Goal: Task Accomplishment & Management: Manage account settings

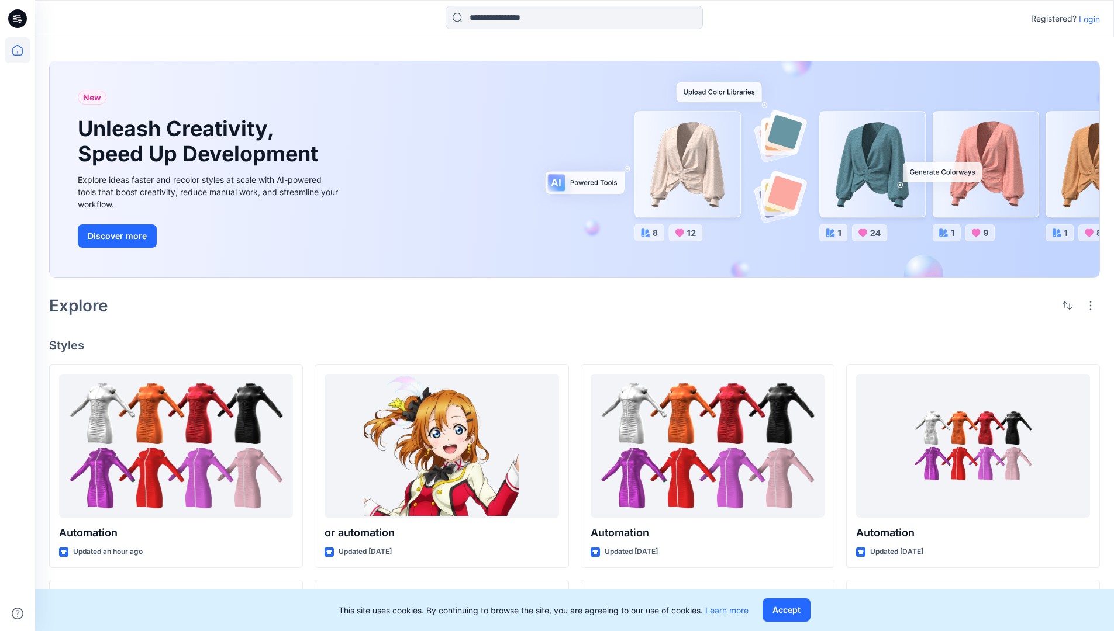
click at [1086, 19] on p "Login" at bounding box center [1089, 19] width 21 height 12
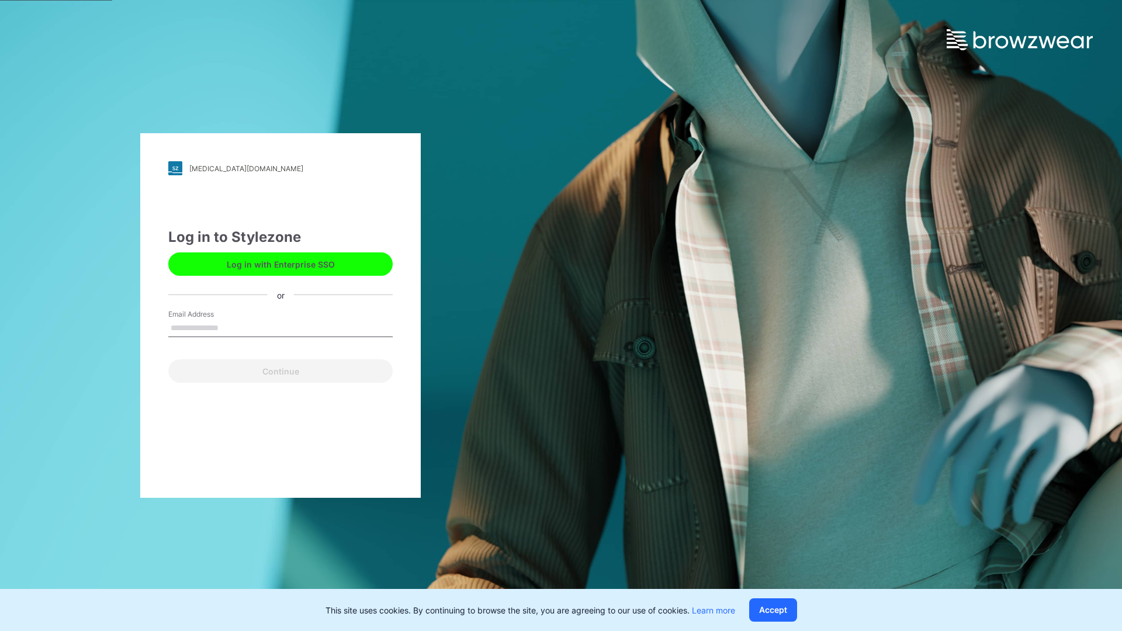
click at [231, 327] on input "Email Address" at bounding box center [280, 329] width 224 height 18
type input "**********"
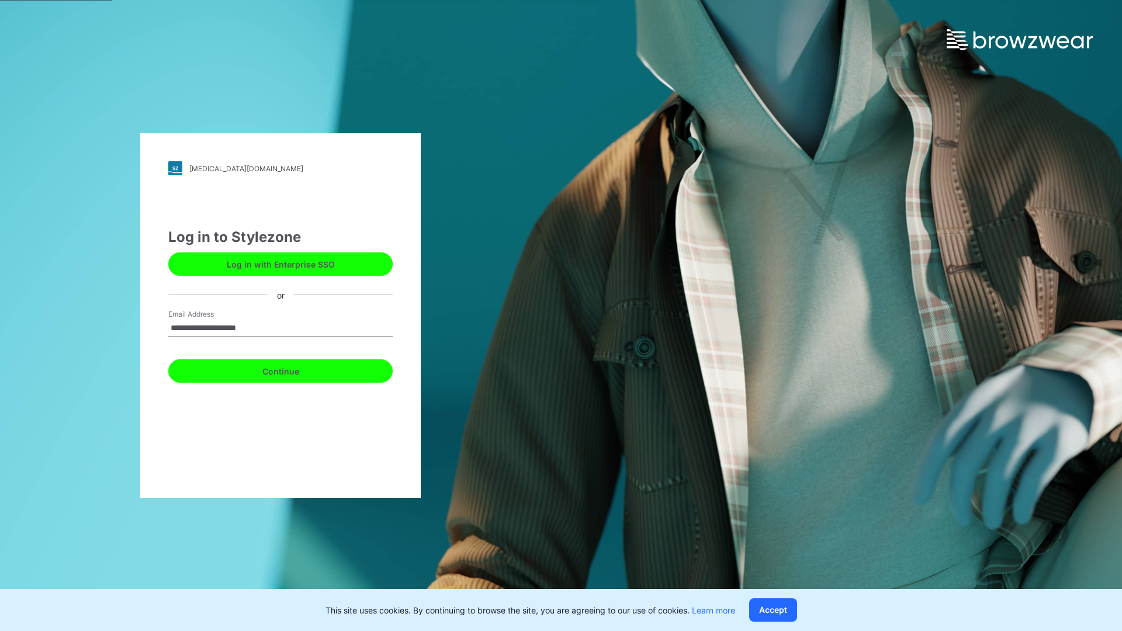
click at [293, 369] on button "Continue" at bounding box center [280, 371] width 224 height 23
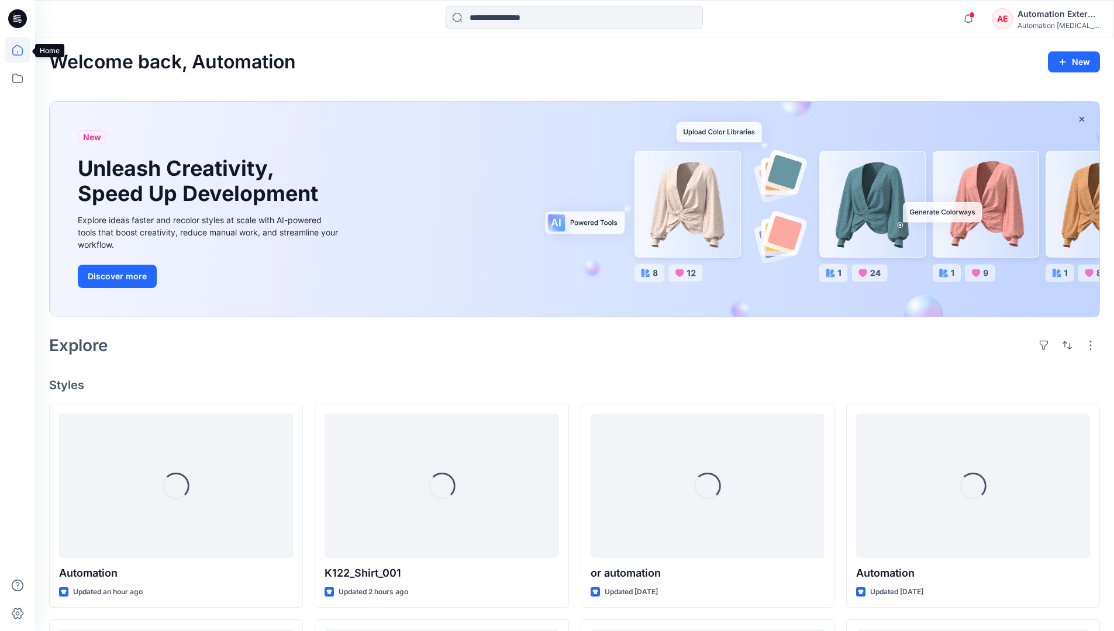
click at [22, 50] on icon at bounding box center [17, 50] width 11 height 11
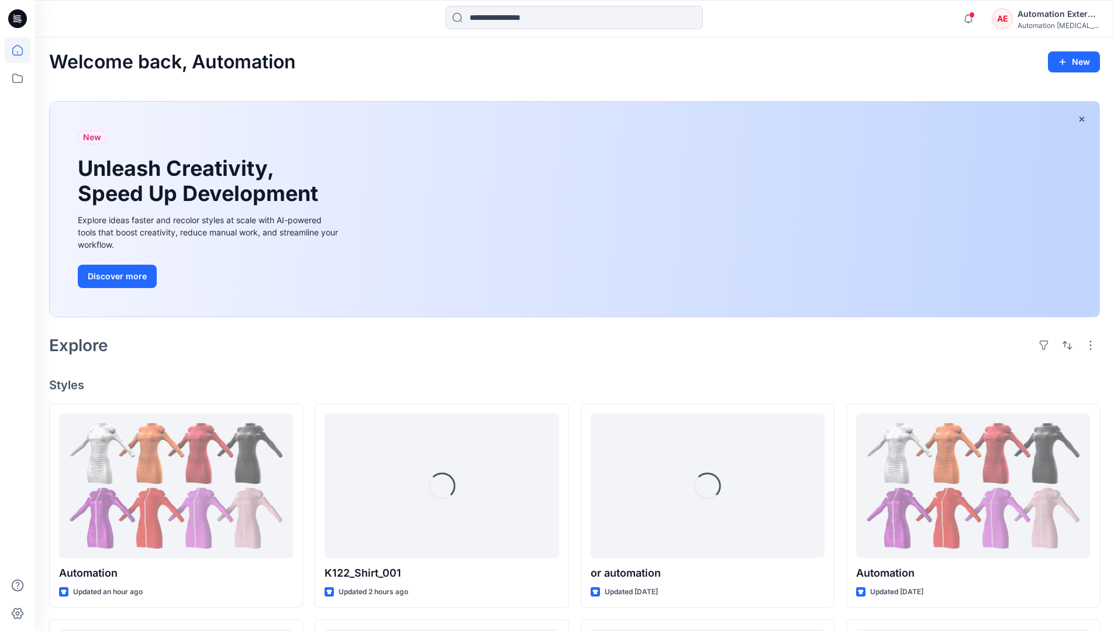
click at [1018, 19] on div "Automation External" at bounding box center [1058, 14] width 82 height 14
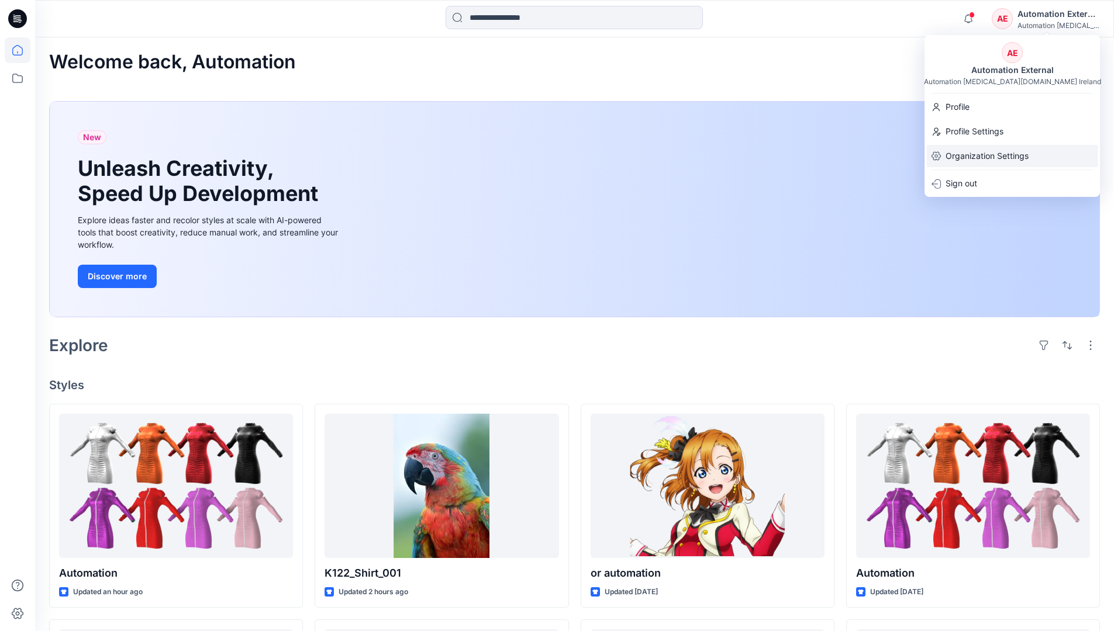
click at [979, 150] on p "Organization Settings" at bounding box center [986, 156] width 83 height 22
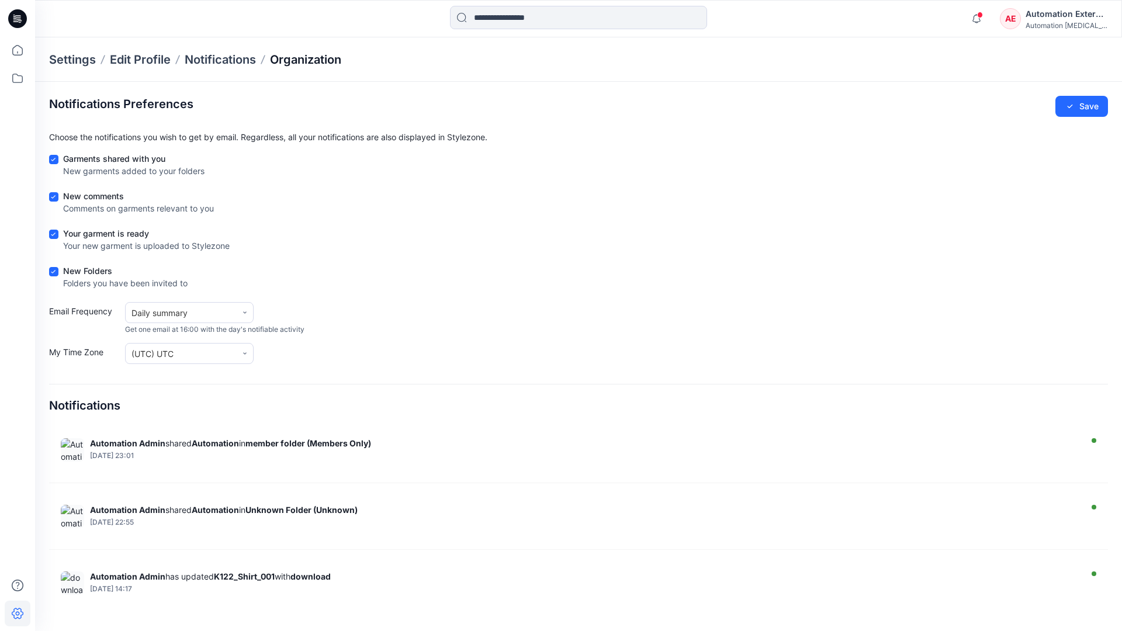
click at [328, 61] on p "Organization" at bounding box center [305, 59] width 71 height 16
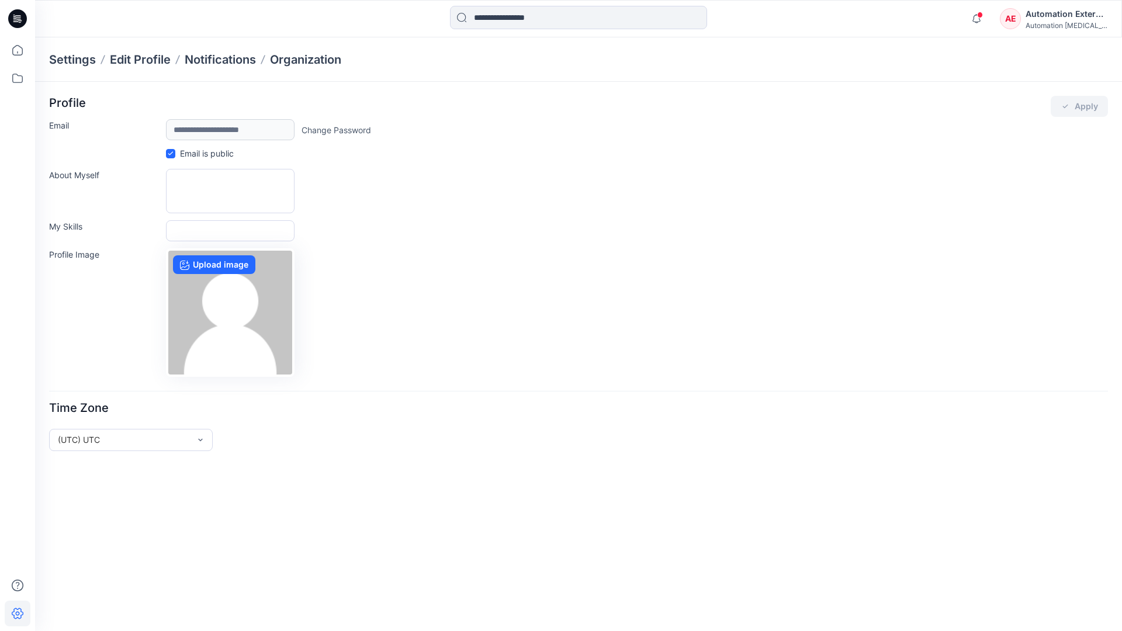
click at [1067, 18] on div "Automation External" at bounding box center [1067, 14] width 82 height 14
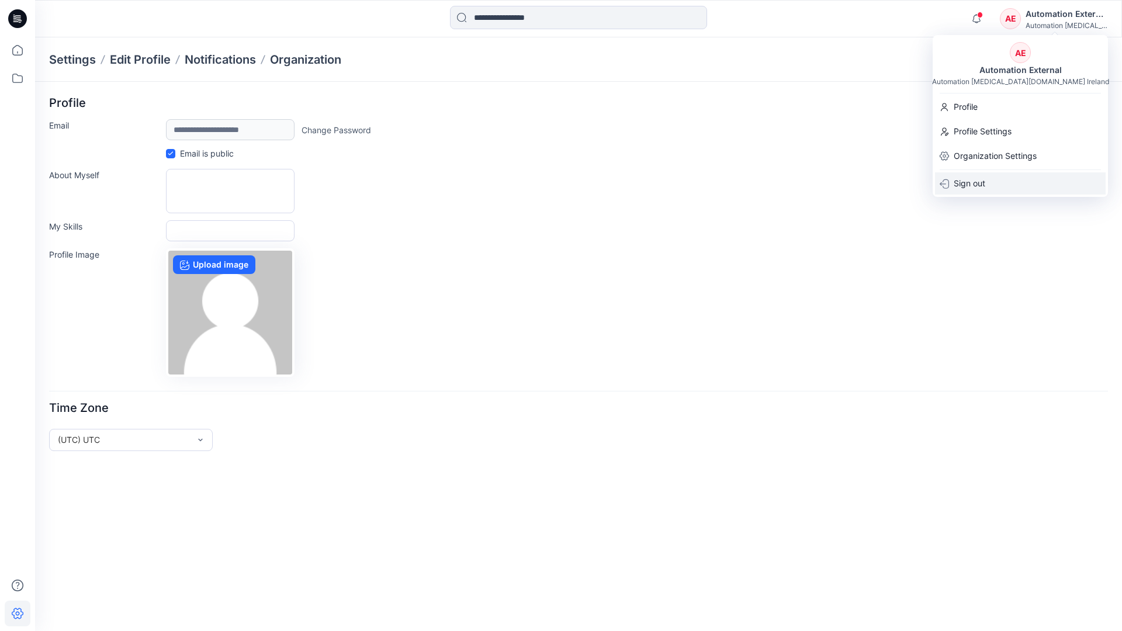
click at [992, 182] on div "Sign out" at bounding box center [1020, 183] width 171 height 22
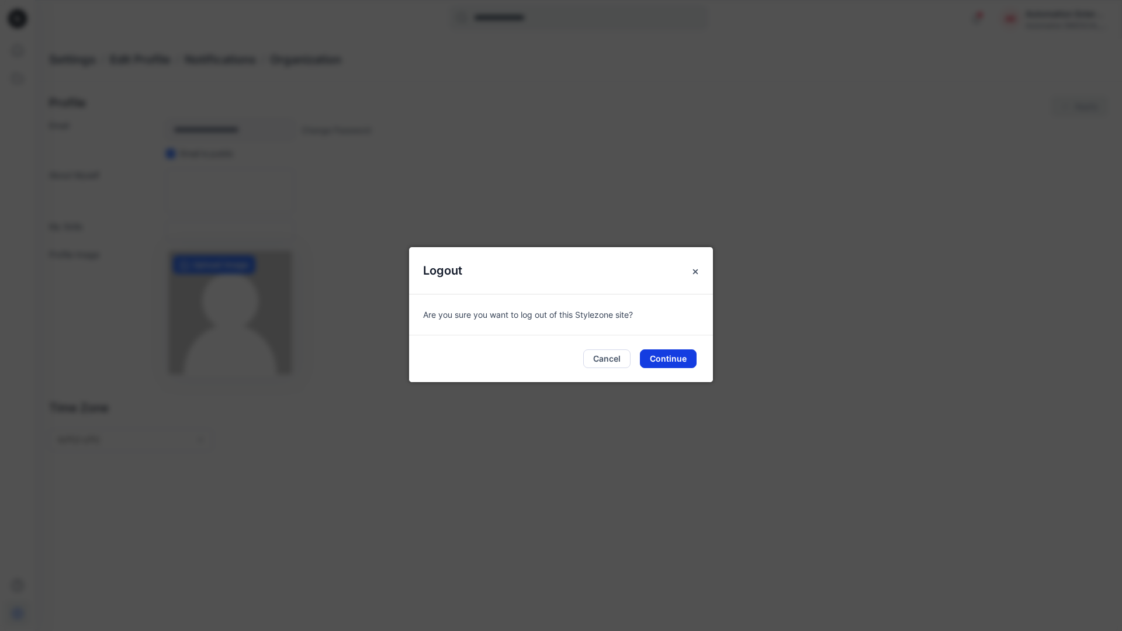
click at [676, 354] on button "Continue" at bounding box center [668, 359] width 57 height 19
